Goal: Find specific page/section: Find specific page/section

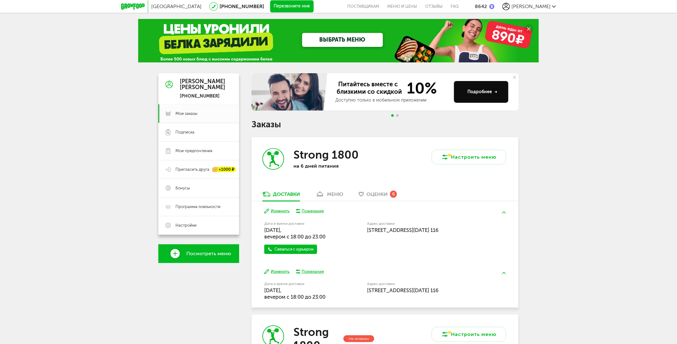
click at [330, 193] on div "меню" at bounding box center [335, 194] width 16 height 6
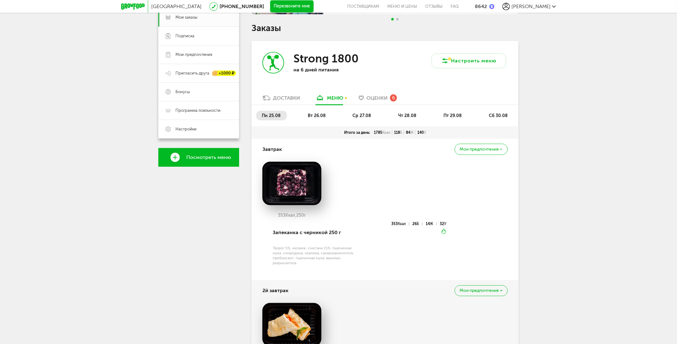
scroll to position [91, 0]
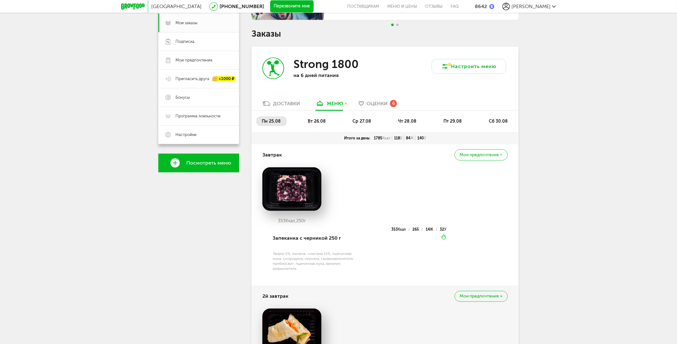
click at [314, 121] on span "вт 26.08" at bounding box center [317, 121] width 18 height 5
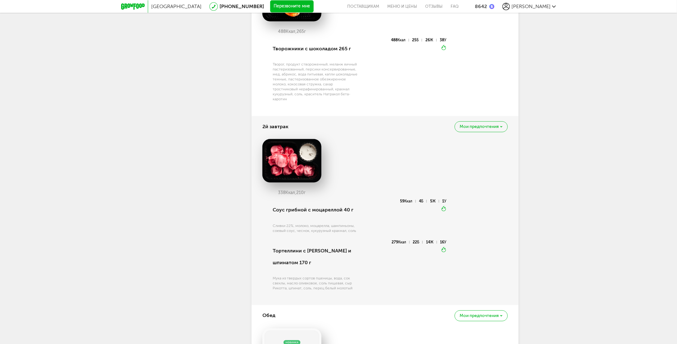
scroll to position [339, 0]
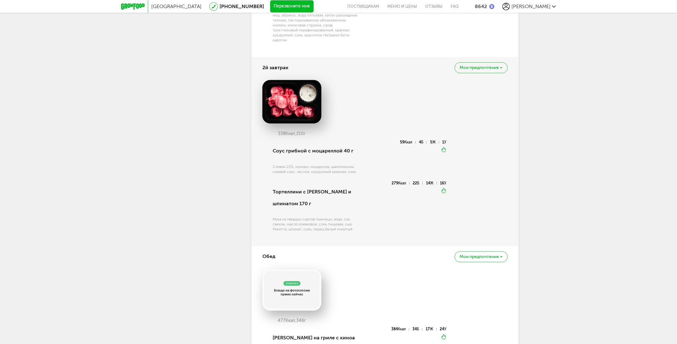
click at [553, 206] on div "Москва 8 (800) 555-21-78 Перезвоните мне поставщикам Меню и цены Отзывы FAQ 864…" at bounding box center [338, 297] width 677 height 1272
click at [537, 211] on div "Москва 8 (800) 555-21-78 Перезвоните мне поставщикам Меню и цены Отзывы FAQ 864…" at bounding box center [338, 297] width 677 height 1272
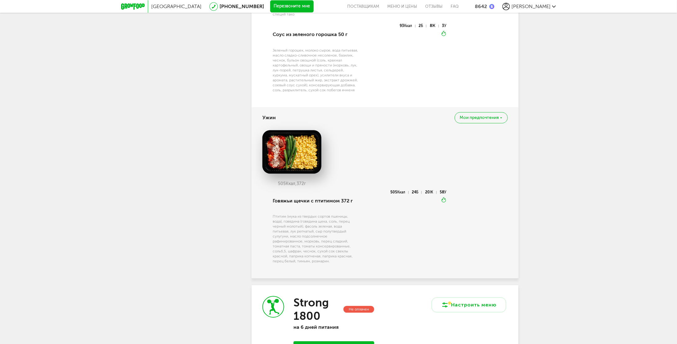
scroll to position [742, 0]
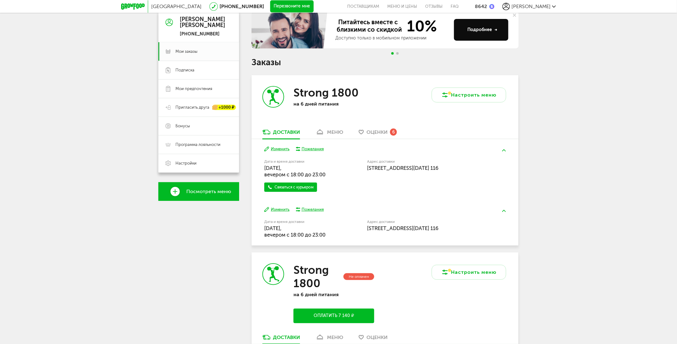
click at [323, 125] on div "Strong 1800 на 6 дней питания" at bounding box center [317, 102] width 133 height 54
click at [327, 130] on link "меню" at bounding box center [329, 134] width 34 height 10
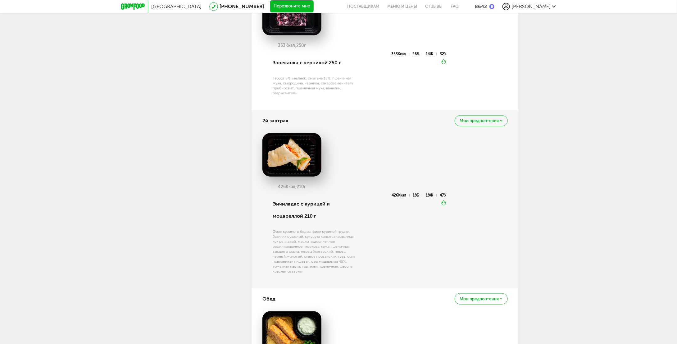
scroll to position [277, 0]
